Goal: Information Seeking & Learning: Find contact information

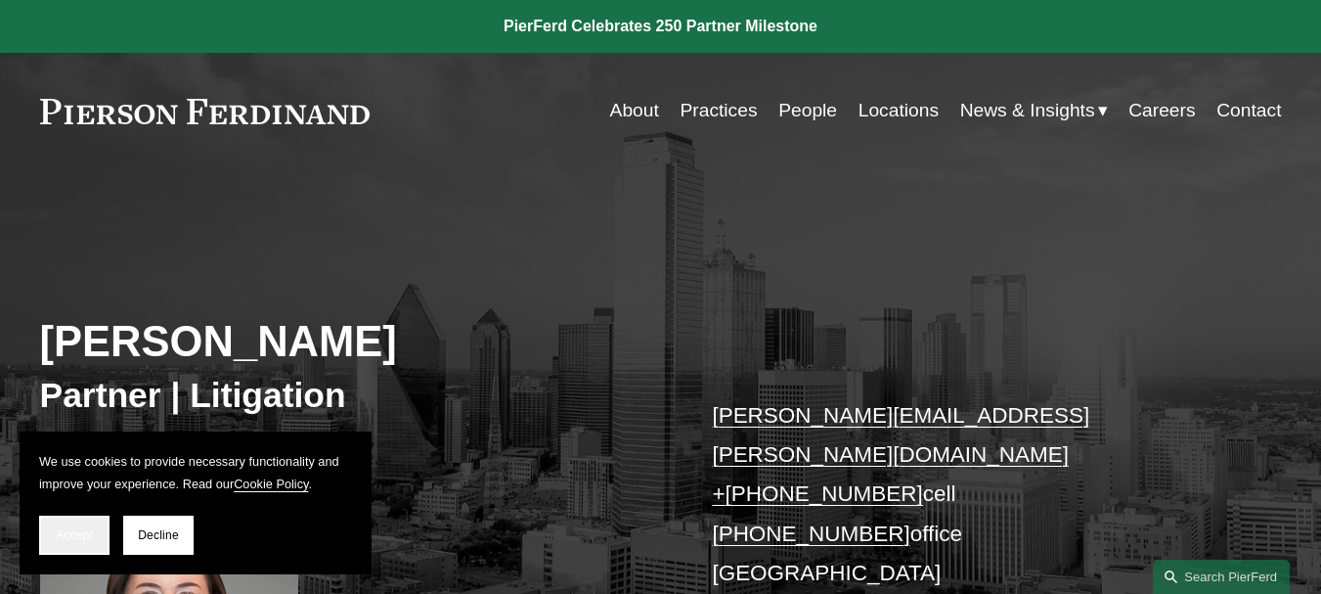
click at [58, 528] on span "Accept" at bounding box center [74, 535] width 37 height 14
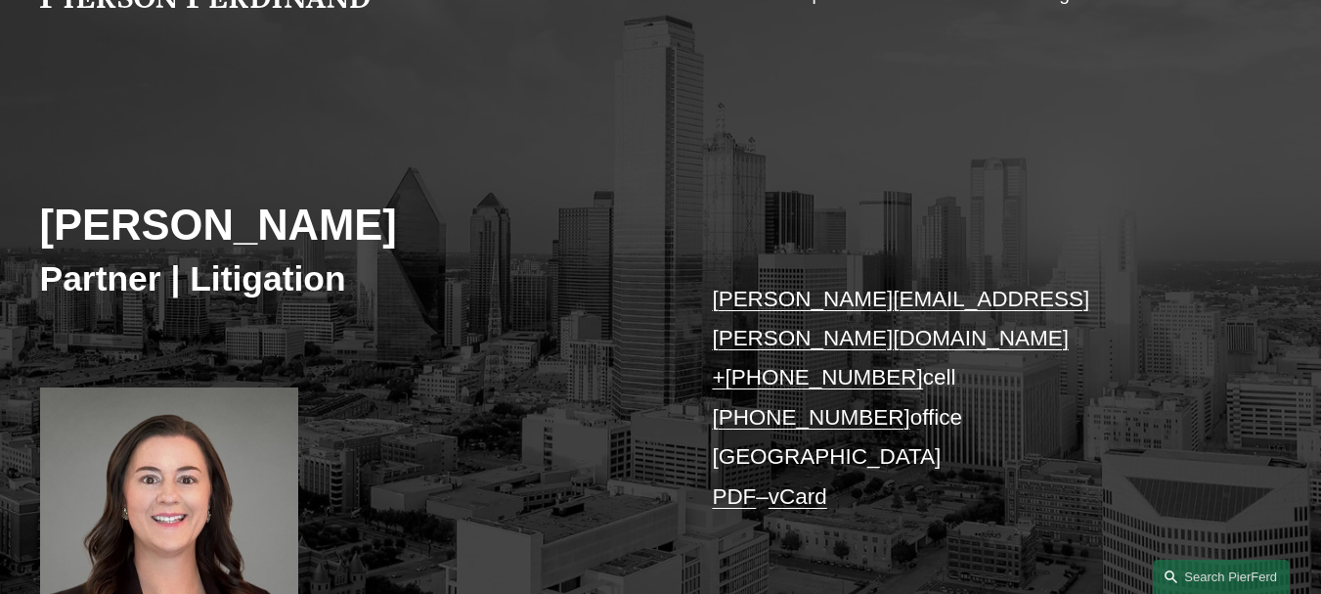
scroll to position [35, 0]
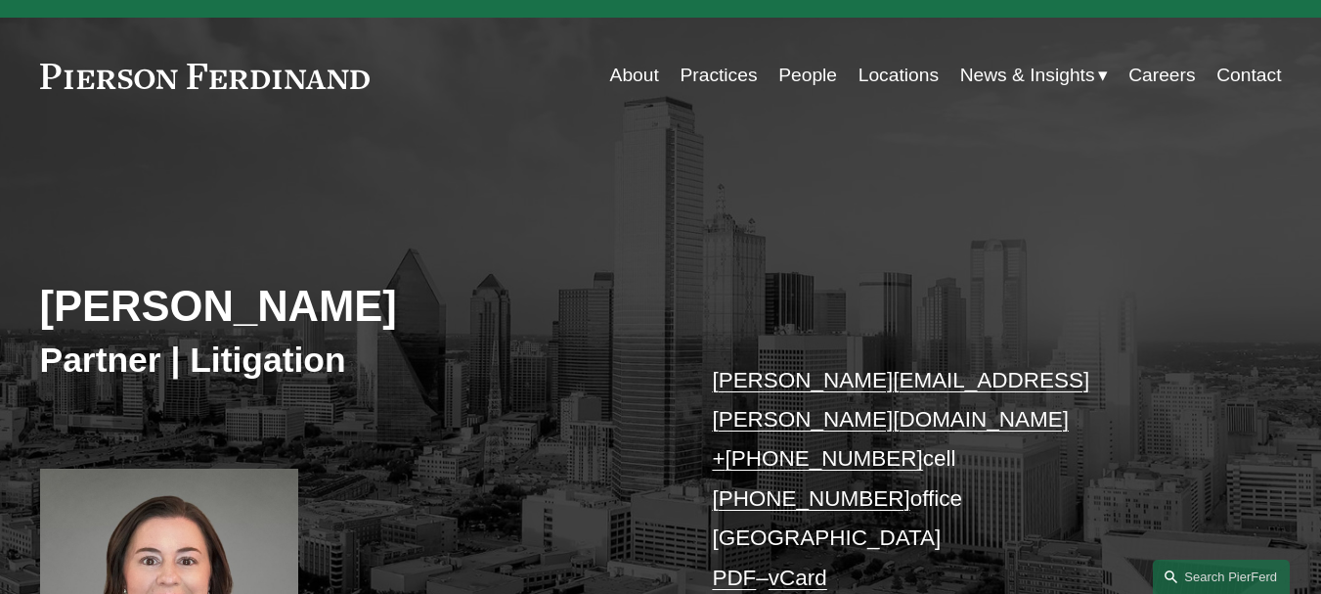
click at [1262, 72] on link "Contact" at bounding box center [1249, 75] width 65 height 37
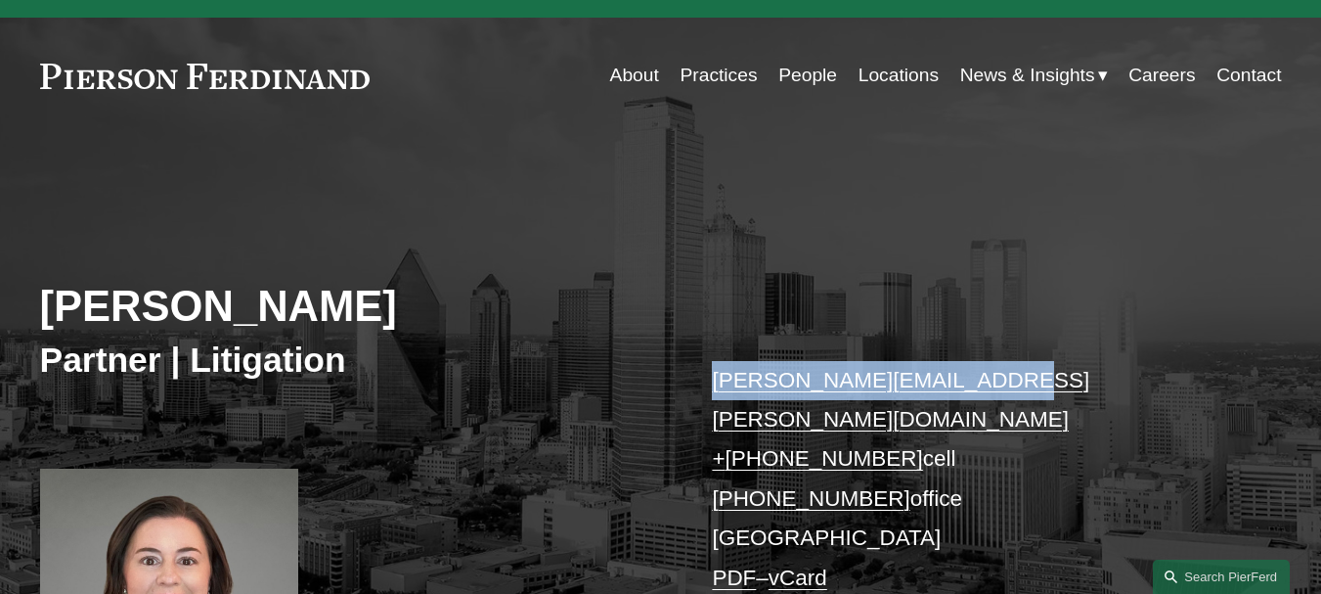
drag, startPoint x: 986, startPoint y: 373, endPoint x: 714, endPoint y: 376, distance: 271.9
click at [714, 376] on p "[PERSON_NAME][EMAIL_ADDRESS][PERSON_NAME][DOMAIN_NAME] + [PHONE_NUMBER] cell [P…" at bounding box center [970, 480] width 517 height 238
copy link "[PERSON_NAME][EMAIL_ADDRESS][PERSON_NAME][DOMAIN_NAME]"
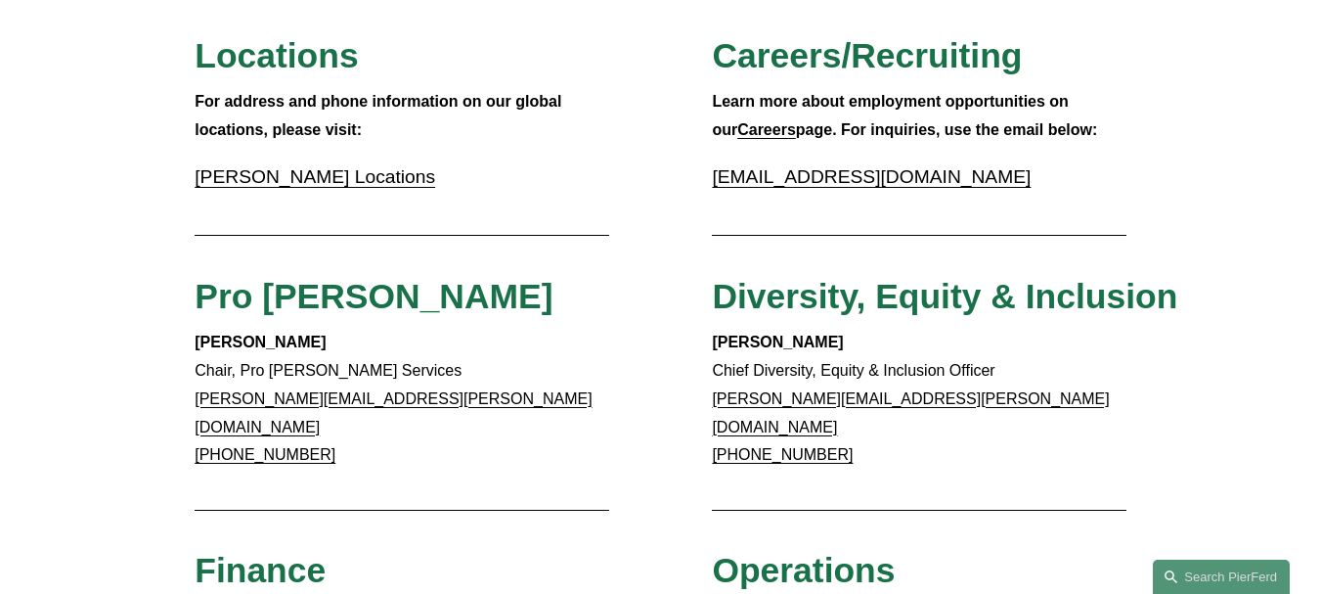
scroll to position [666, 0]
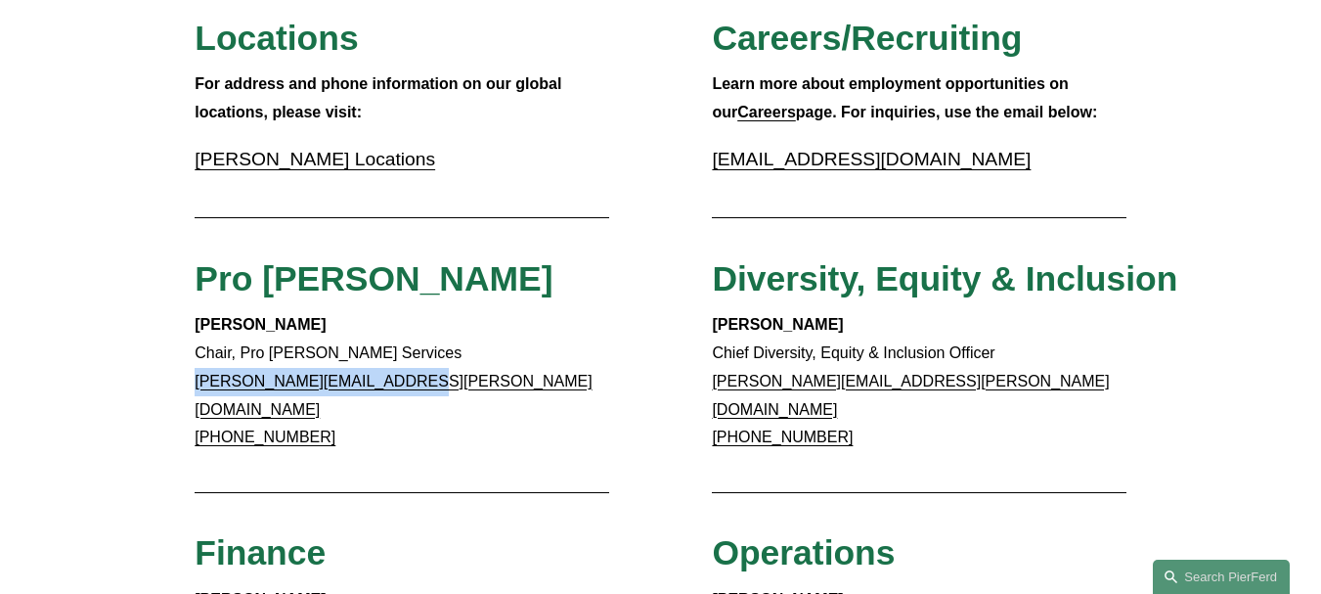
drag, startPoint x: 393, startPoint y: 386, endPoint x: 193, endPoint y: 354, distance: 203.1
click at [198, 385] on p "[PERSON_NAME] Chair, Pro [PERSON_NAME] Services [PERSON_NAME][EMAIL_ADDRESS][PE…" at bounding box center [402, 381] width 414 height 141
copy link "[PERSON_NAME][EMAIL_ADDRESS][PERSON_NAME][DOMAIN_NAME]"
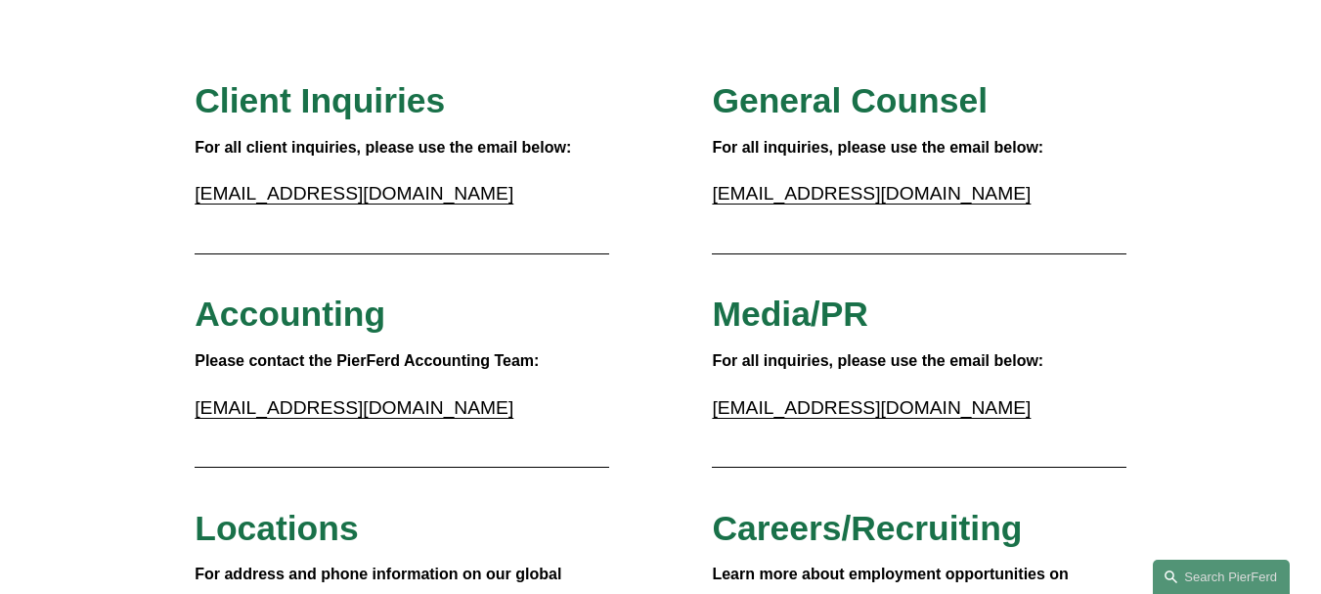
scroll to position [167, 0]
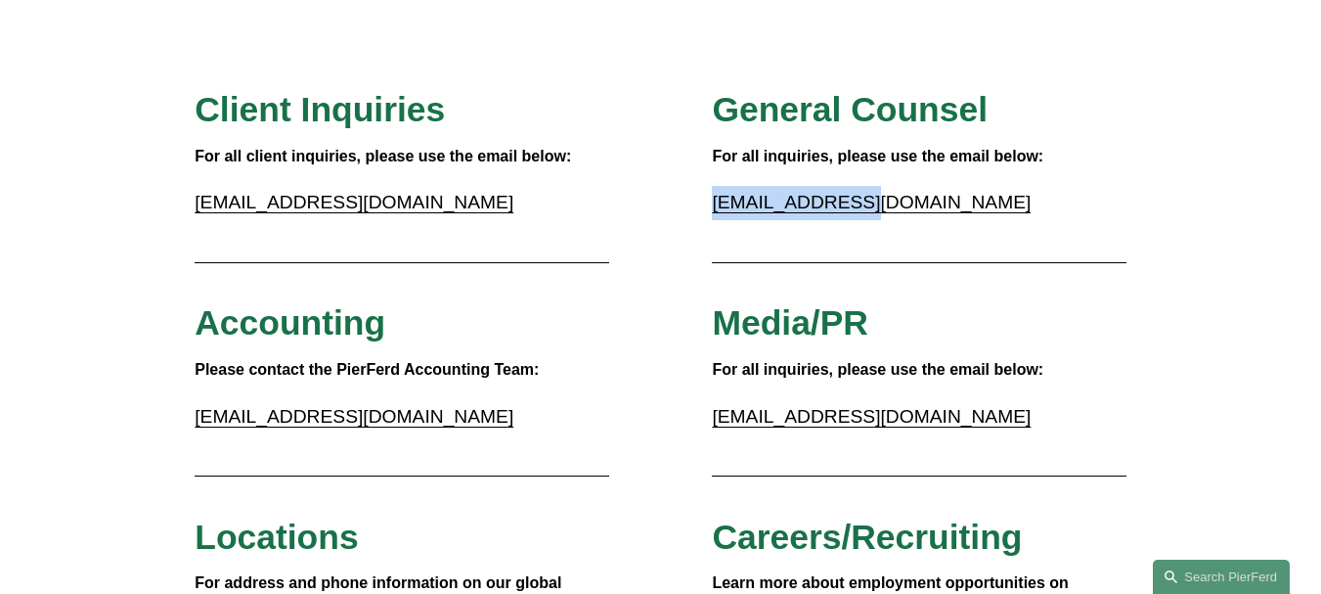
drag, startPoint x: 865, startPoint y: 202, endPoint x: 713, endPoint y: 207, distance: 151.7
click at [713, 207] on p "[EMAIL_ADDRESS][DOMAIN_NAME]" at bounding box center [919, 203] width 414 height 34
copy link "[EMAIL_ADDRESS][DOMAIN_NAME]"
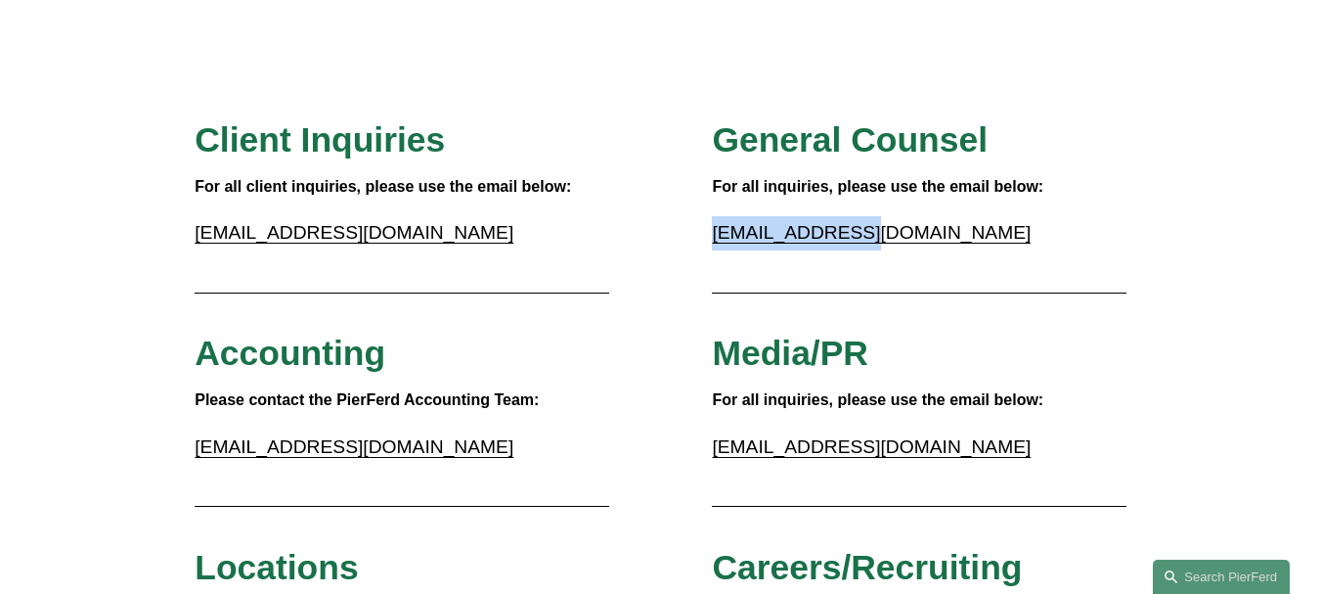
scroll to position [132, 0]
